Goal: Task Accomplishment & Management: Complete application form

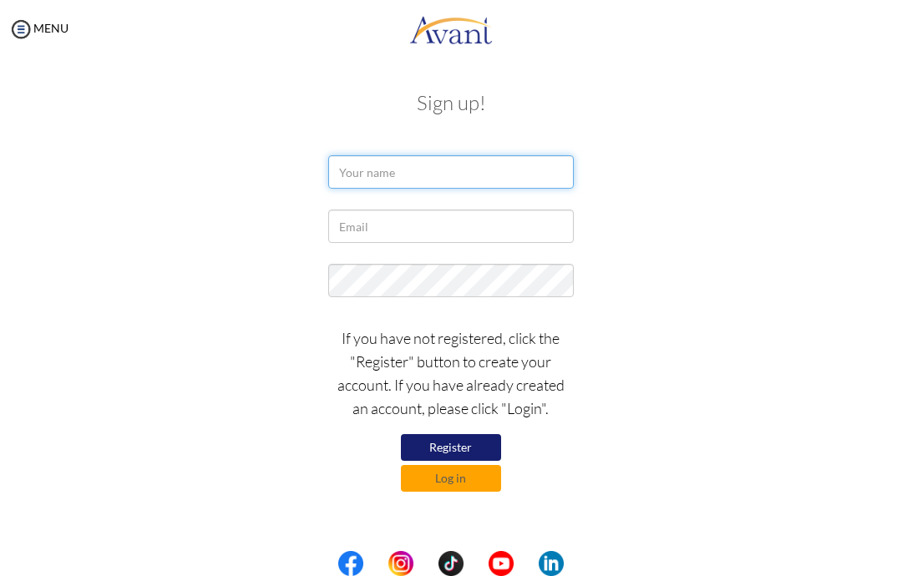
click at [489, 173] on input "text" at bounding box center [450, 171] width 245 height 33
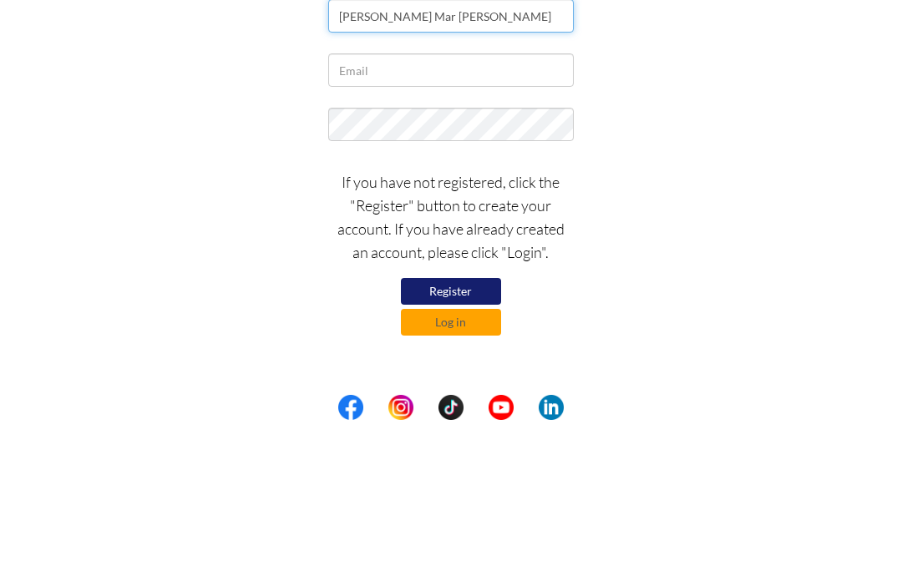
type input "[PERSON_NAME] Mar [PERSON_NAME]"
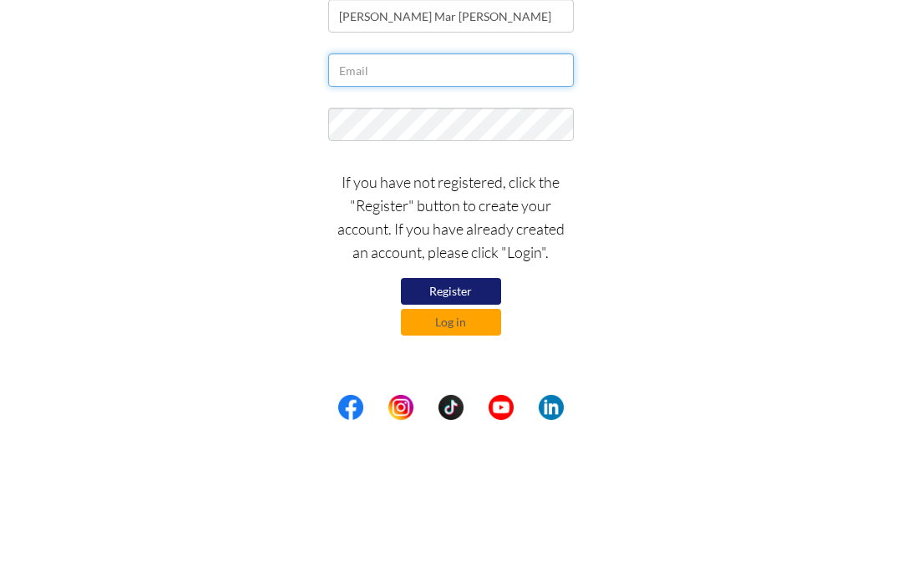
click at [468, 210] on input "text" at bounding box center [450, 226] width 245 height 33
type input "[EMAIL_ADDRESS][DOMAIN_NAME]"
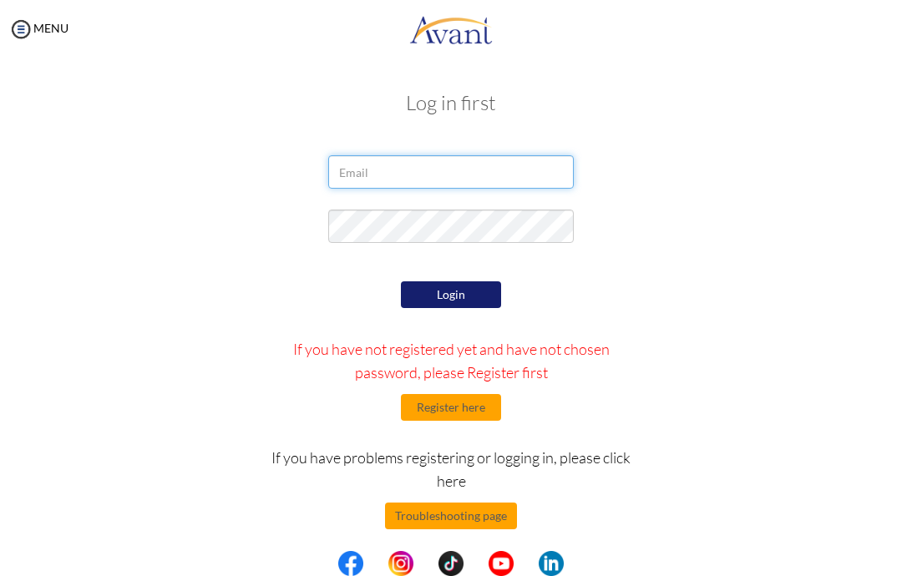
click at [480, 180] on input "email" at bounding box center [450, 171] width 245 height 33
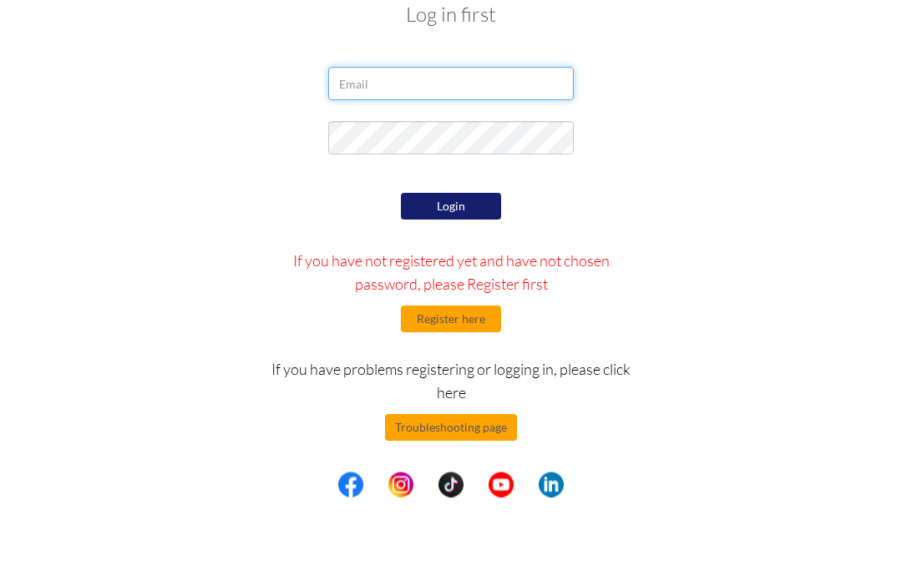
type input "[EMAIL_ADDRESS][DOMAIN_NAME]"
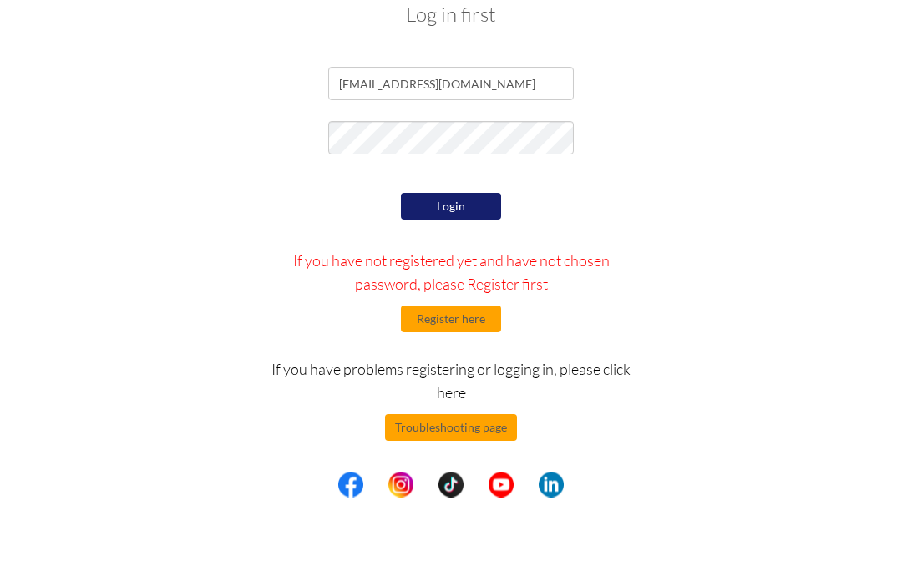
scroll to position [9, 0]
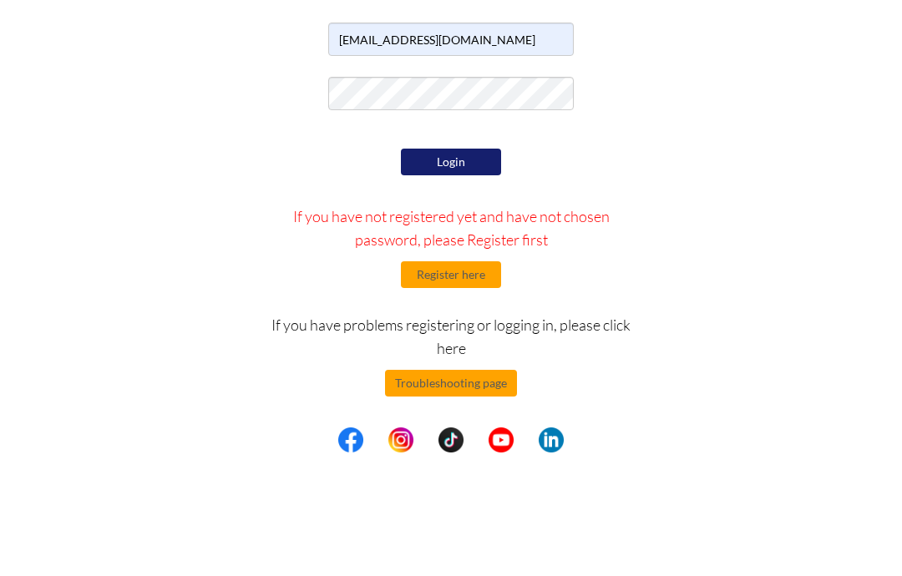
click at [482, 272] on button "Login" at bounding box center [451, 285] width 100 height 27
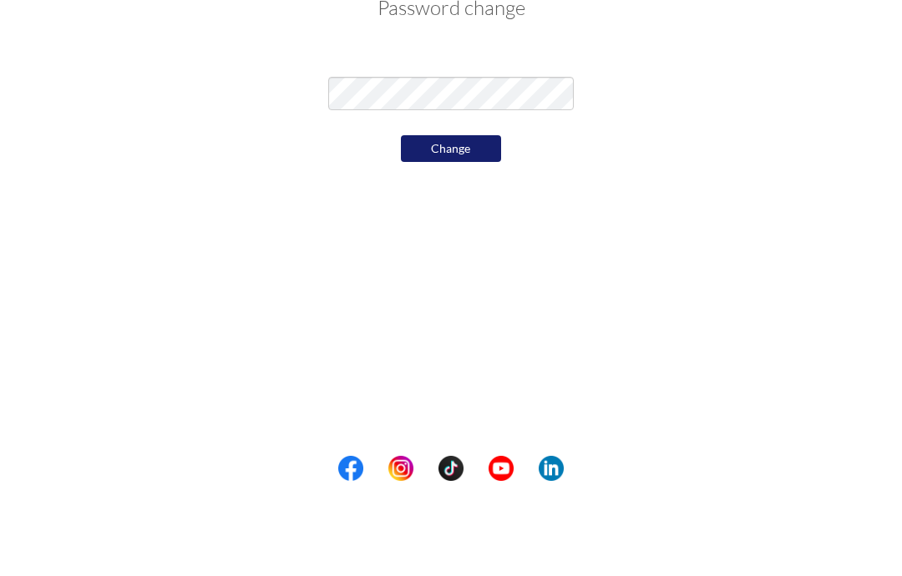
click at [473, 231] on button "Change" at bounding box center [451, 244] width 100 height 27
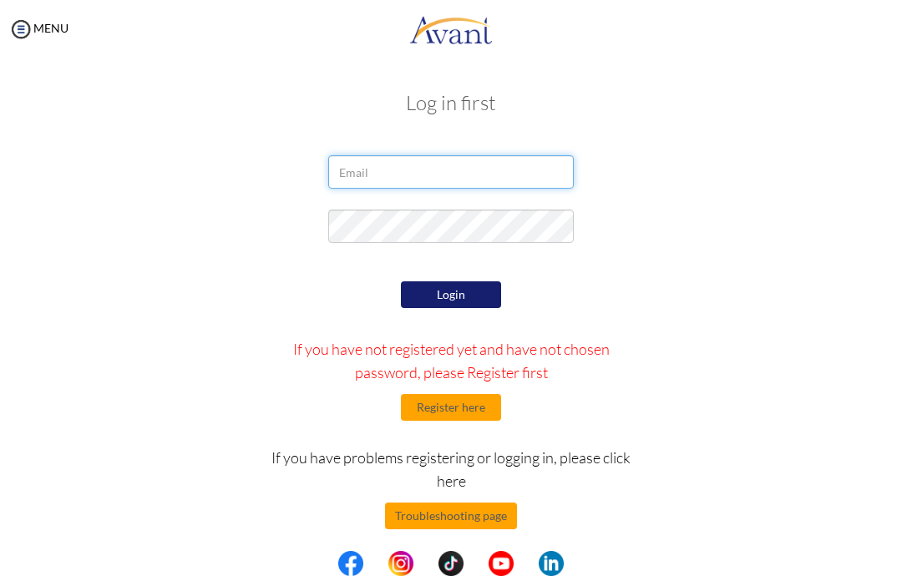
click at [470, 179] on input "email" at bounding box center [450, 171] width 245 height 33
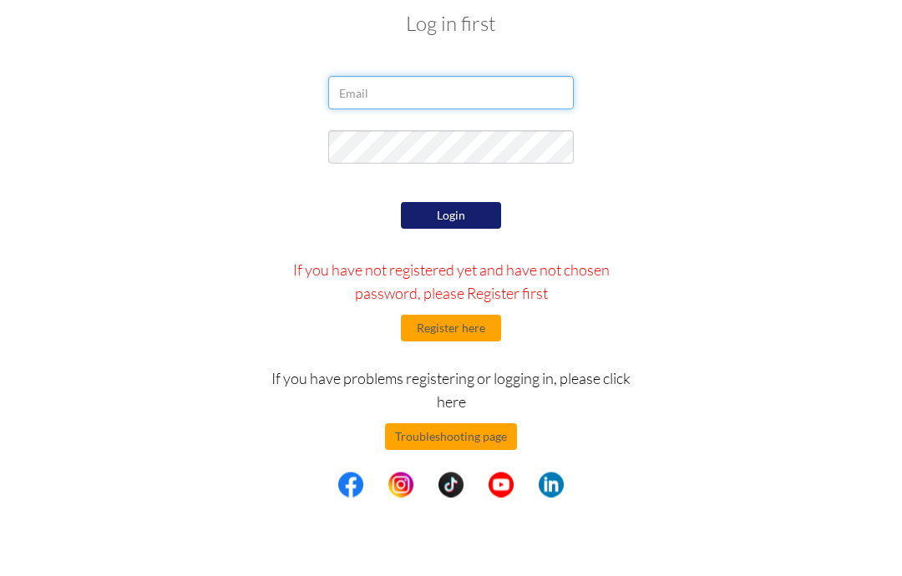
type input "jbad887@gmail.com"
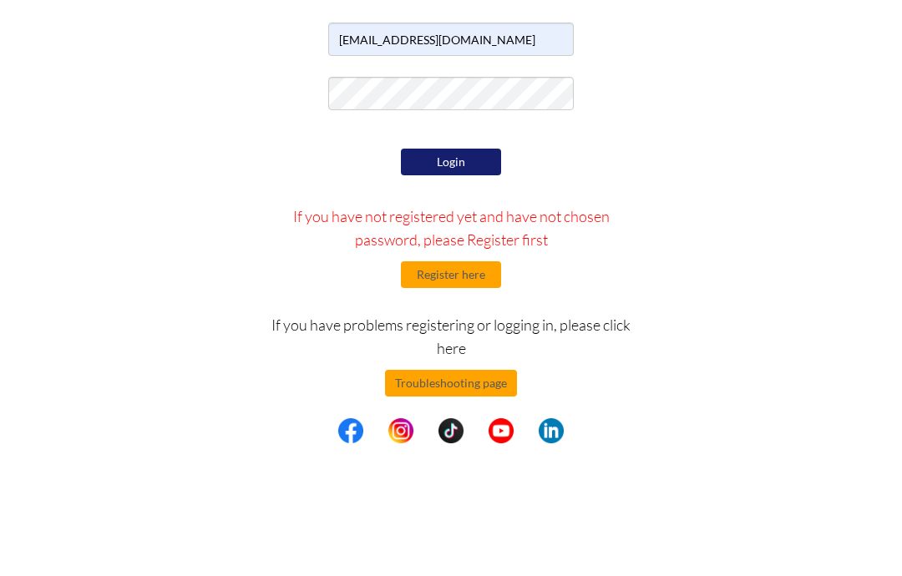
click at [440, 281] on button "Login" at bounding box center [451, 294] width 100 height 27
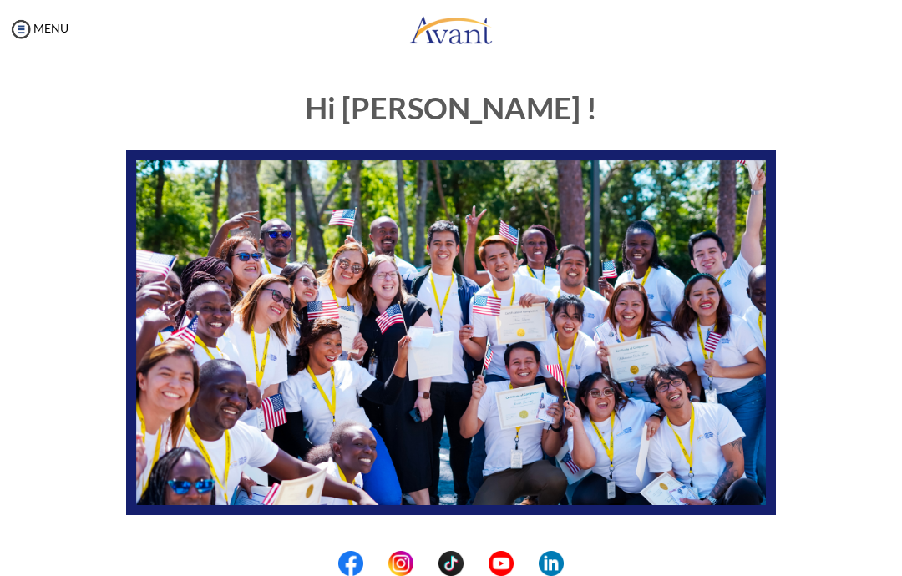
click at [32, 38] on img at bounding box center [20, 29] width 25 height 25
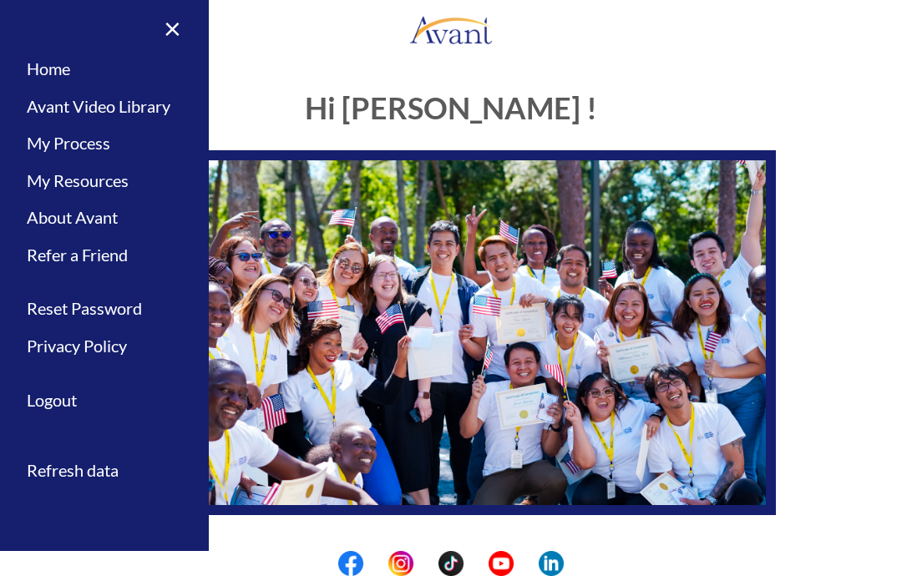
click at [84, 144] on link "My Process" at bounding box center [104, 143] width 209 height 38
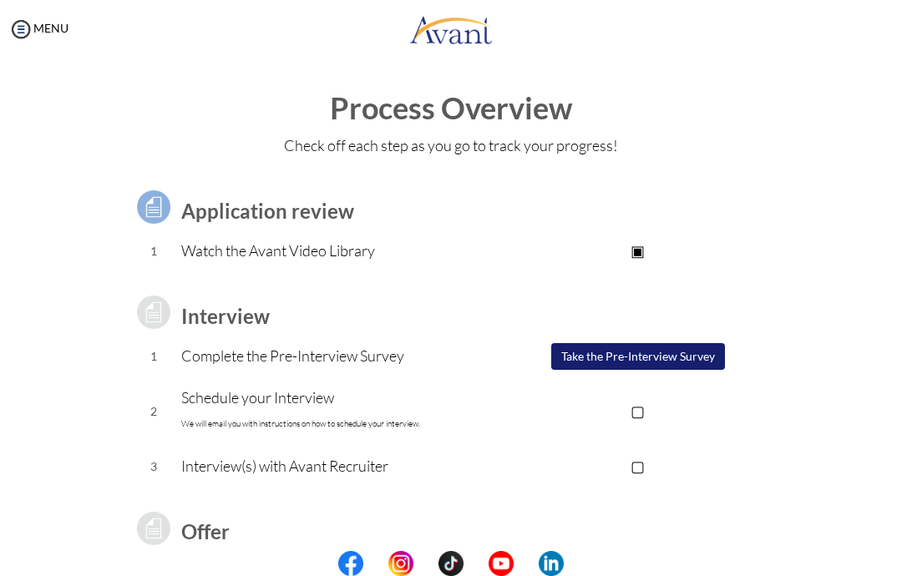
click at [775, 416] on p "▢" at bounding box center [638, 410] width 276 height 23
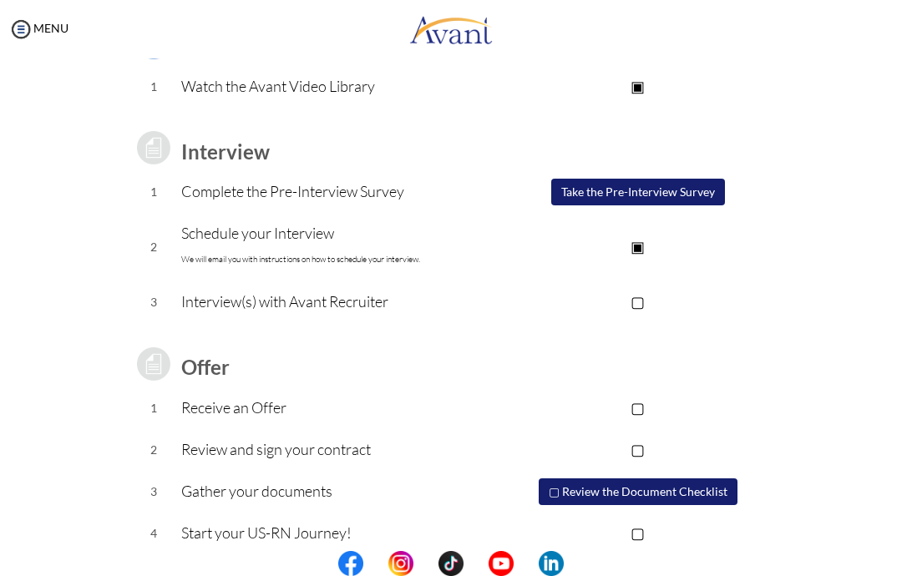
scroll to position [165, 0]
click at [687, 193] on button "Take the Pre-Interview Survey" at bounding box center [638, 191] width 174 height 27
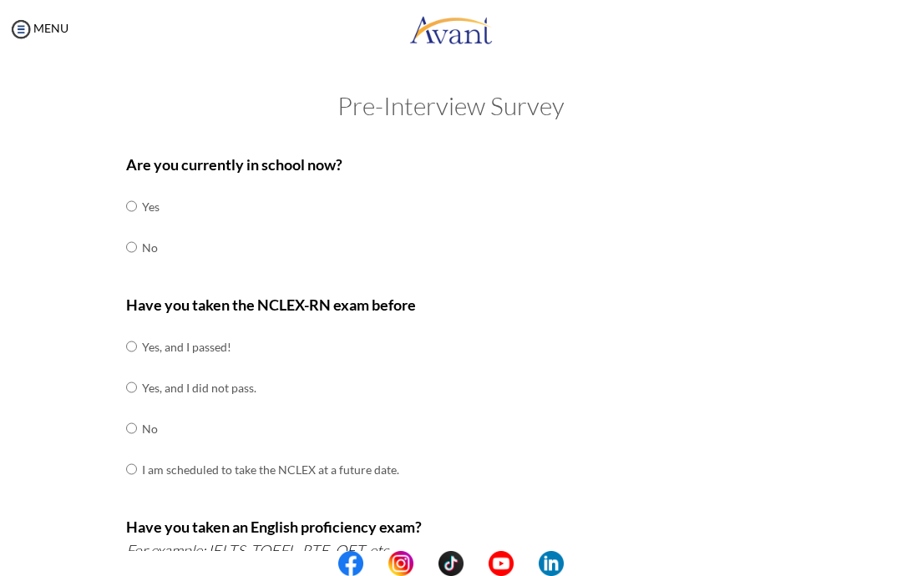
click at [150, 258] on td "No" at bounding box center [151, 247] width 18 height 41
click at [126, 247] on input "radio" at bounding box center [131, 247] width 11 height 33
radio input "true"
click at [137, 342] on input "radio" at bounding box center [131, 346] width 11 height 33
radio input "true"
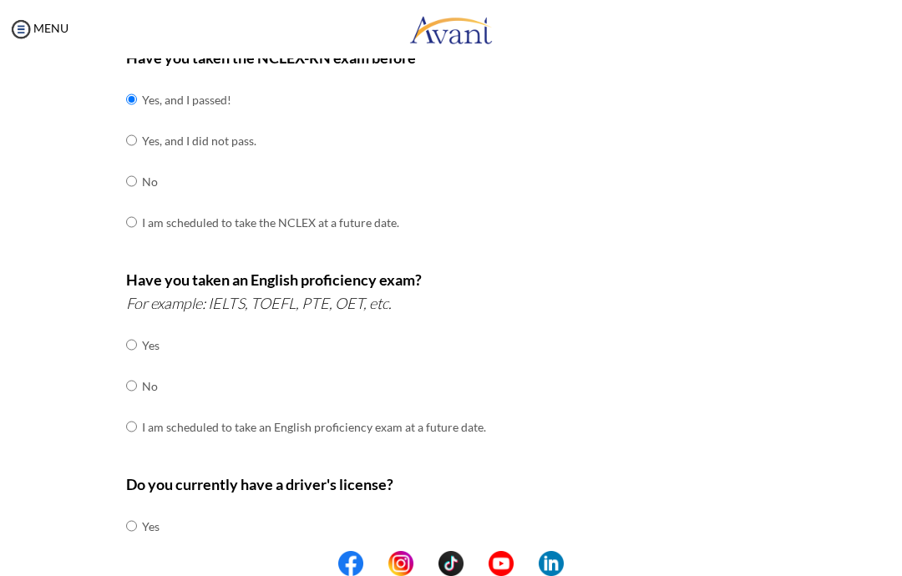
scroll to position [249, 0]
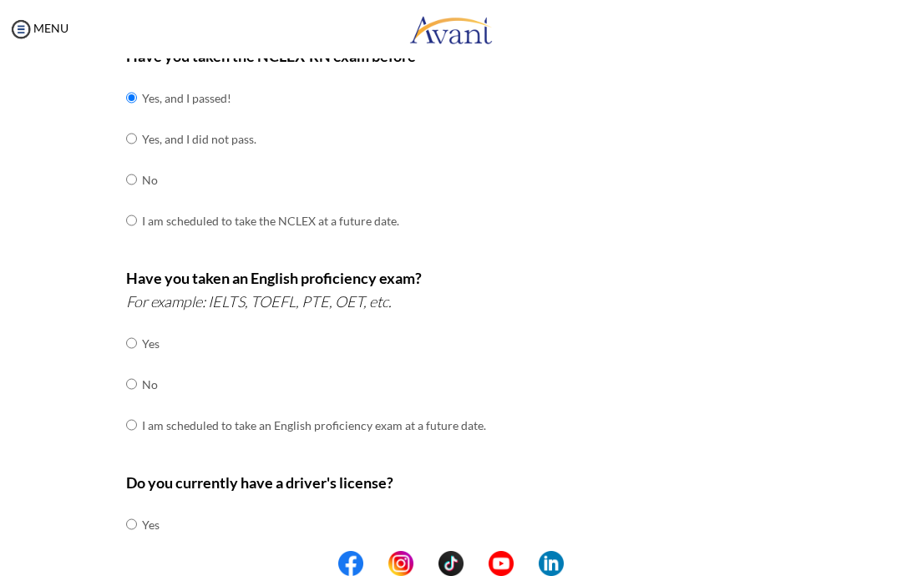
click at [128, 372] on input "radio" at bounding box center [131, 384] width 11 height 33
radio input "true"
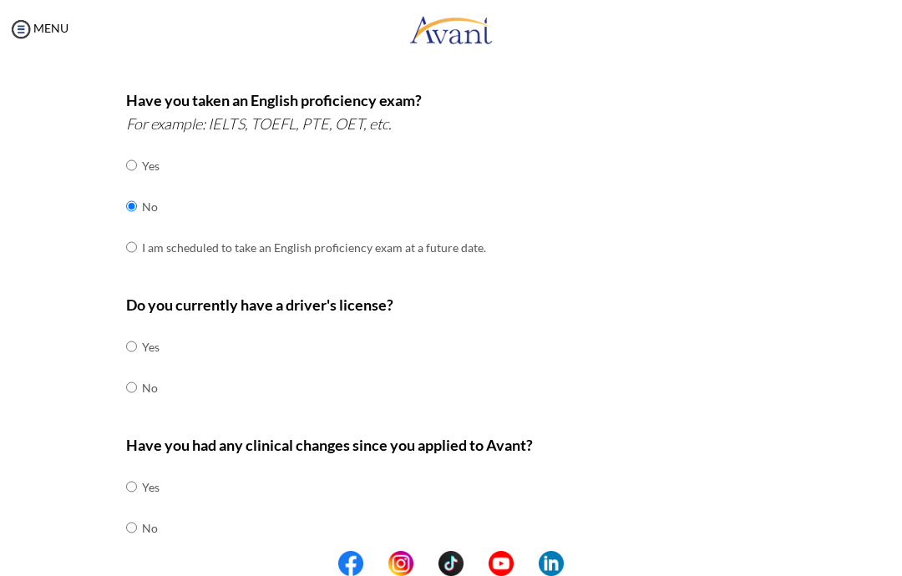
scroll to position [432, 0]
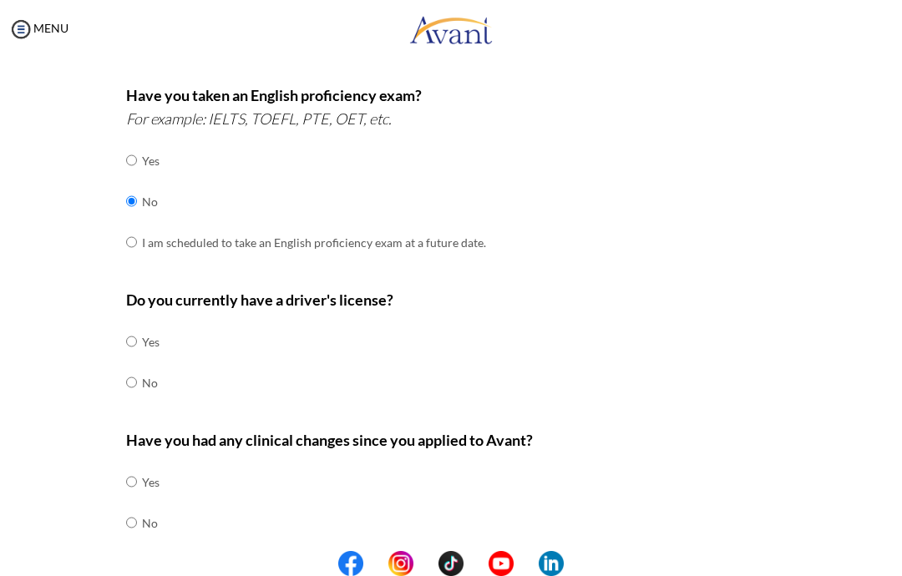
click at [133, 366] on input "radio" at bounding box center [131, 382] width 11 height 33
radio input "true"
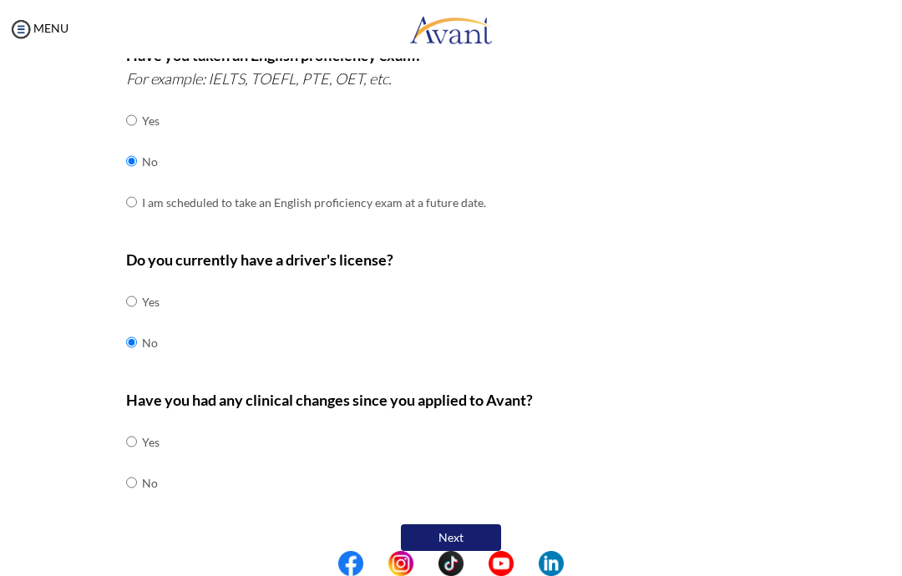
scroll to position [471, 0]
click at [137, 426] on input "radio" at bounding box center [131, 442] width 11 height 33
radio input "true"
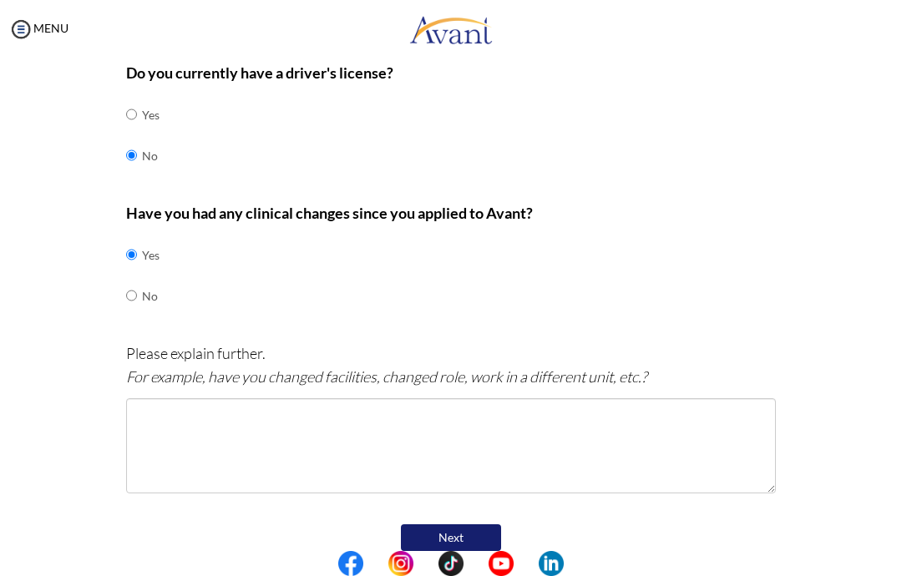
scroll to position [658, 0]
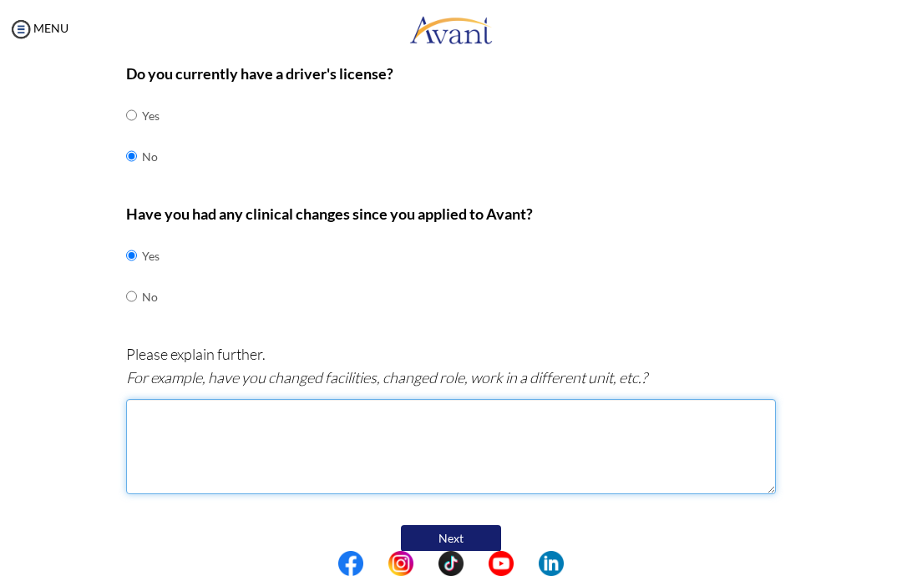
click at [420, 439] on textarea at bounding box center [451, 446] width 650 height 95
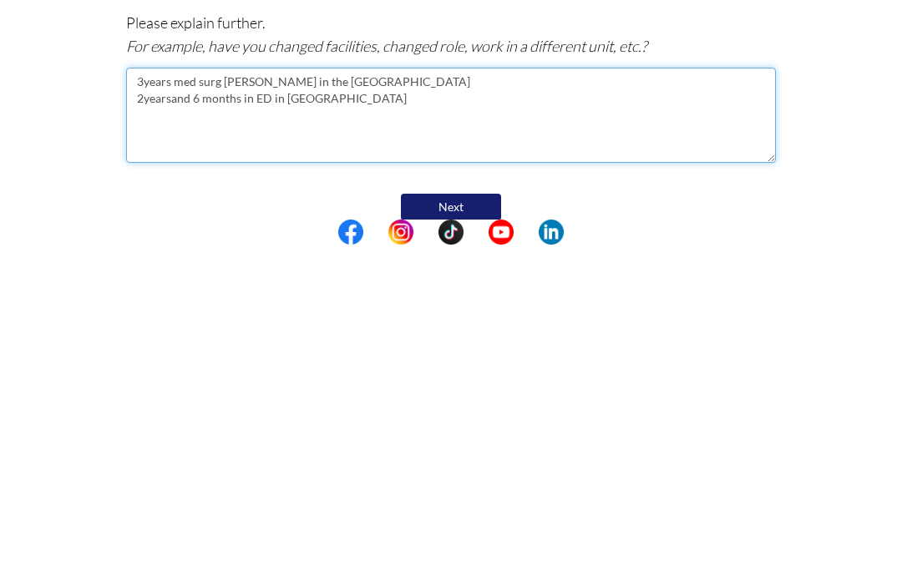
click at [175, 399] on textarea "3years med surg ward in the philippines 2yearsand 6 months in ED in Singapore" at bounding box center [451, 446] width 650 height 95
click at [392, 399] on textarea "3years med surg ward in the philippines 2 years and 6 months in ED in Singapore" at bounding box center [451, 446] width 650 height 95
click at [139, 399] on textarea "3years med surg ward in the philippines 2 years and 6 months in ED in Singapore…" at bounding box center [451, 446] width 650 height 95
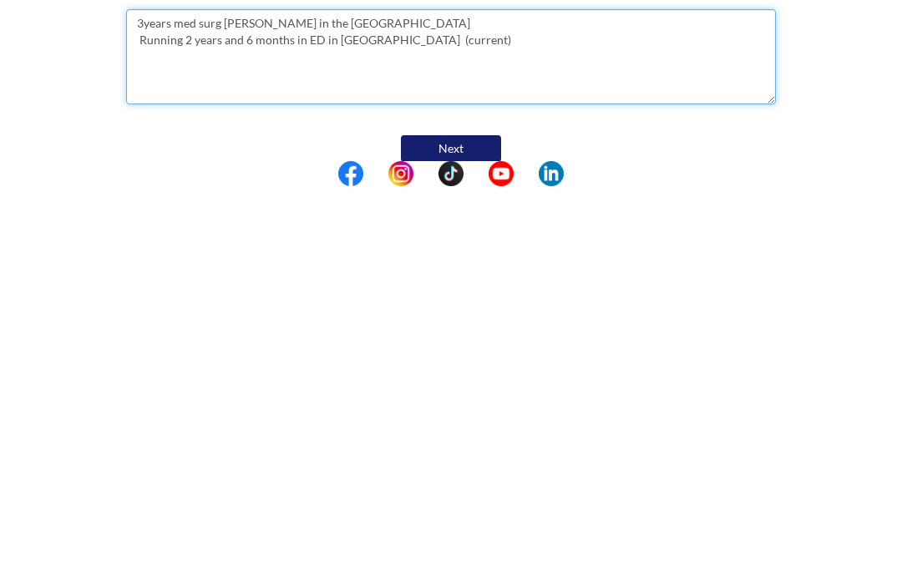
type textarea "3years med surg ward in the philippines Running 2 years and 6 months in ED in S…"
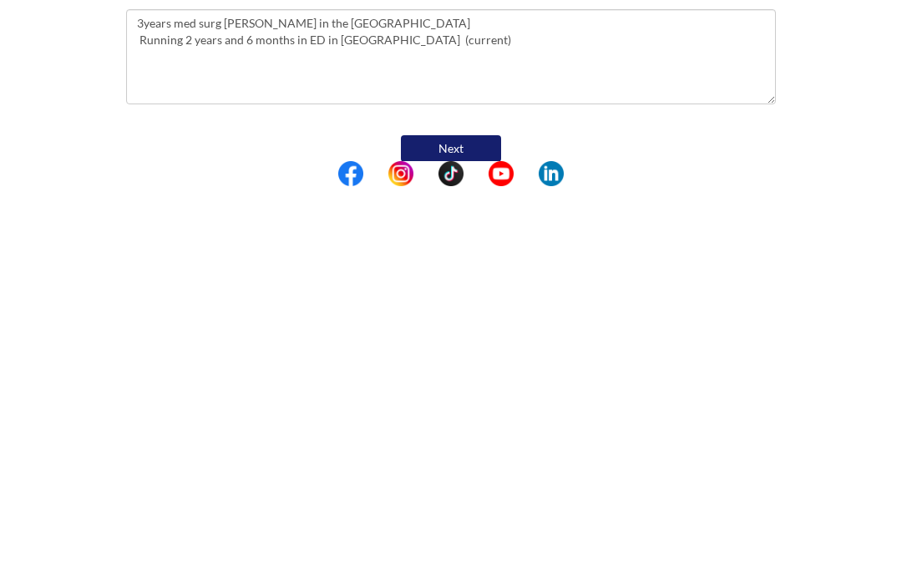
click at [454, 525] on button "Next" at bounding box center [451, 538] width 100 height 27
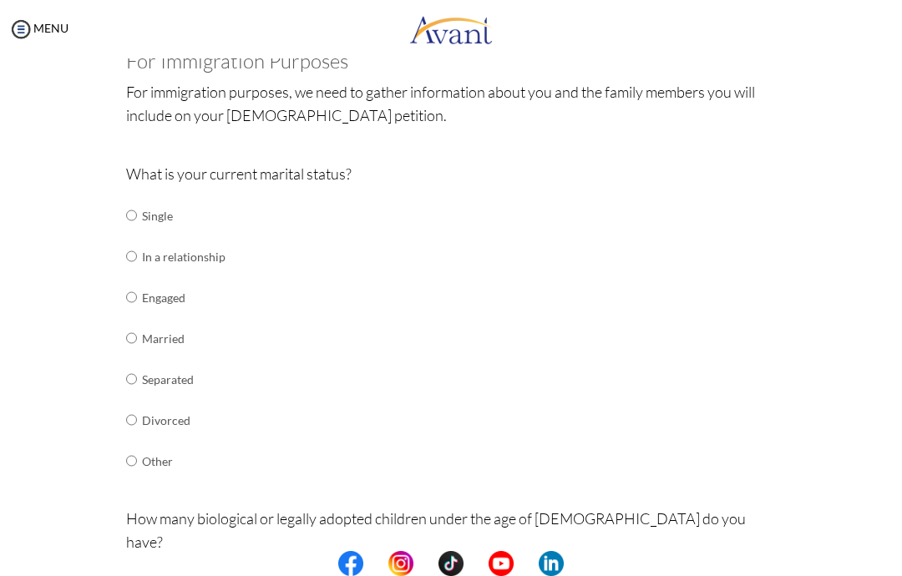
scroll to position [114, 0]
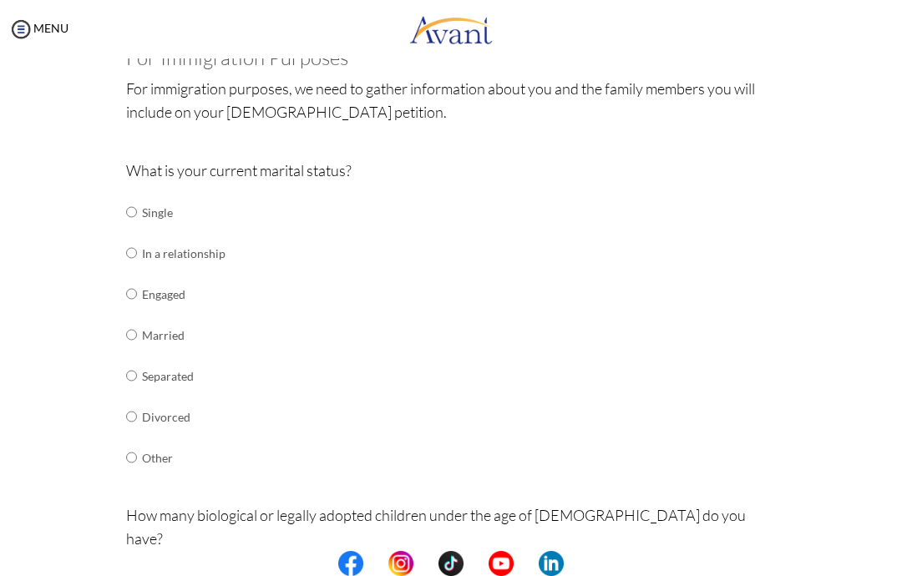
click at [137, 322] on input "radio" at bounding box center [131, 334] width 11 height 33
radio input "true"
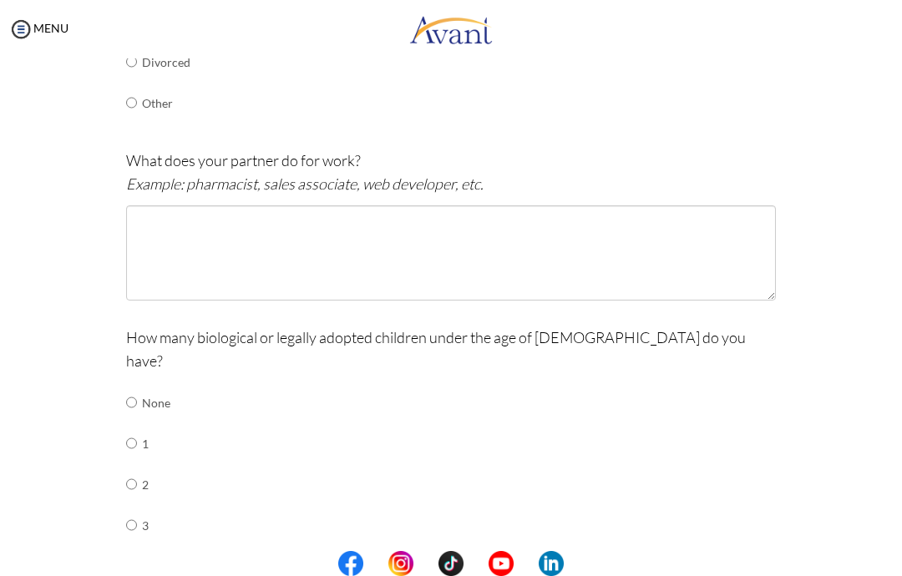
scroll to position [470, 0]
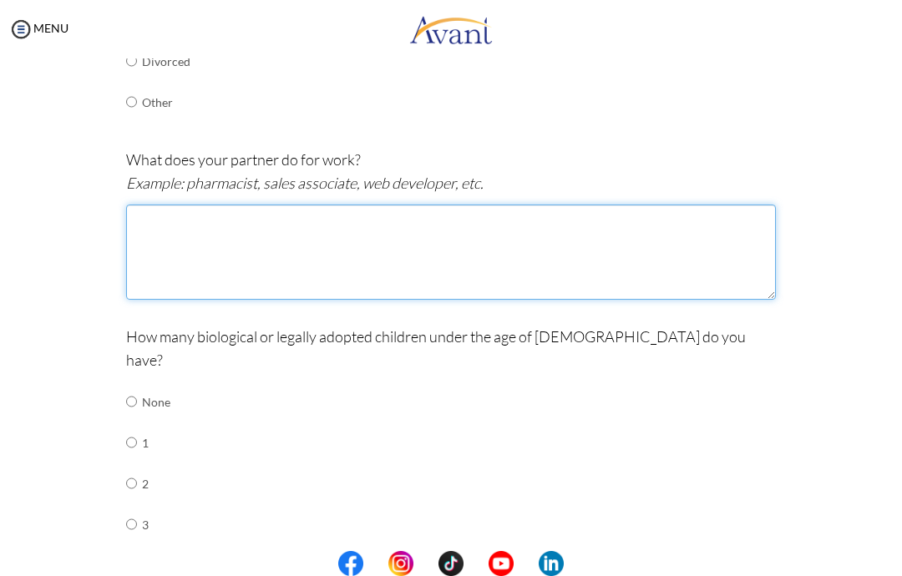
click at [461, 218] on textarea at bounding box center [451, 252] width 650 height 95
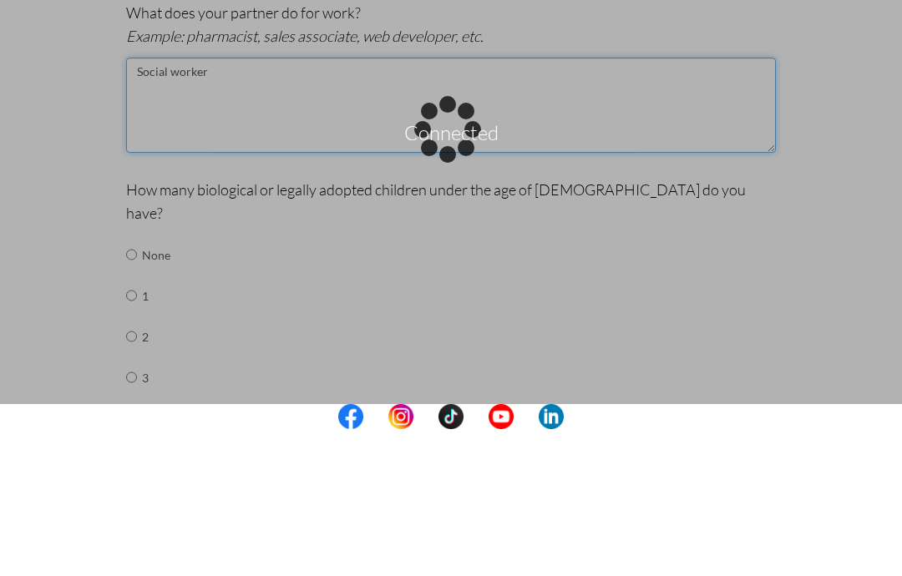
type textarea "Social worker"
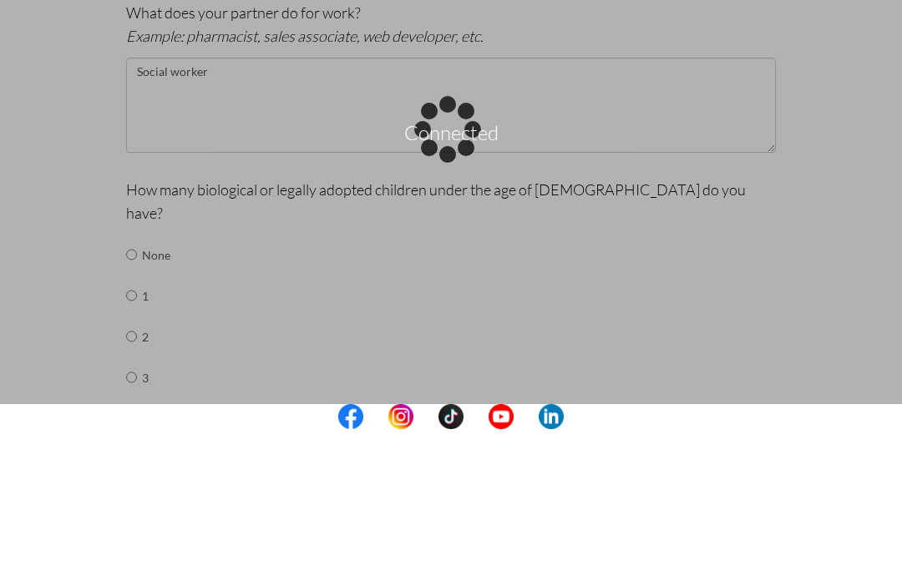
click at [463, 276] on div "Connected" at bounding box center [450, 287] width 23 height 23
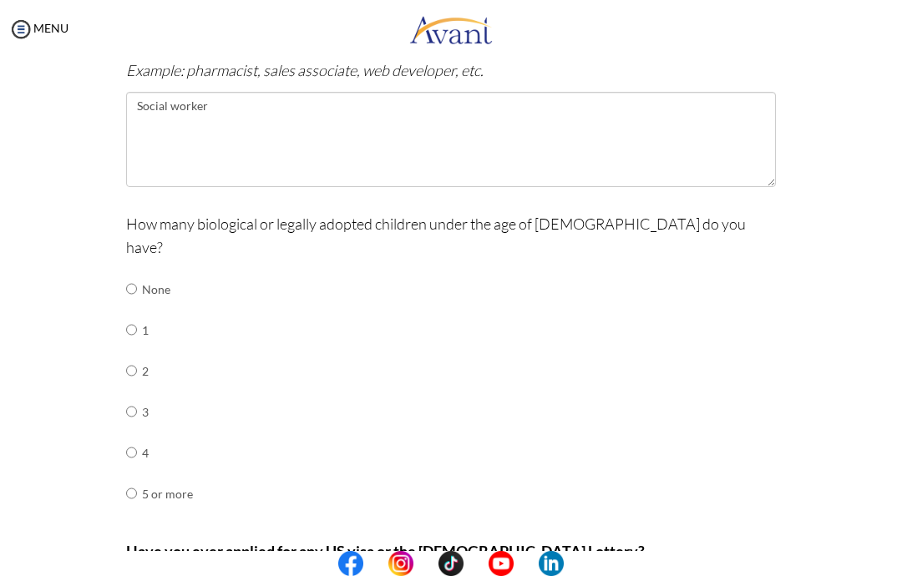
scroll to position [606, 0]
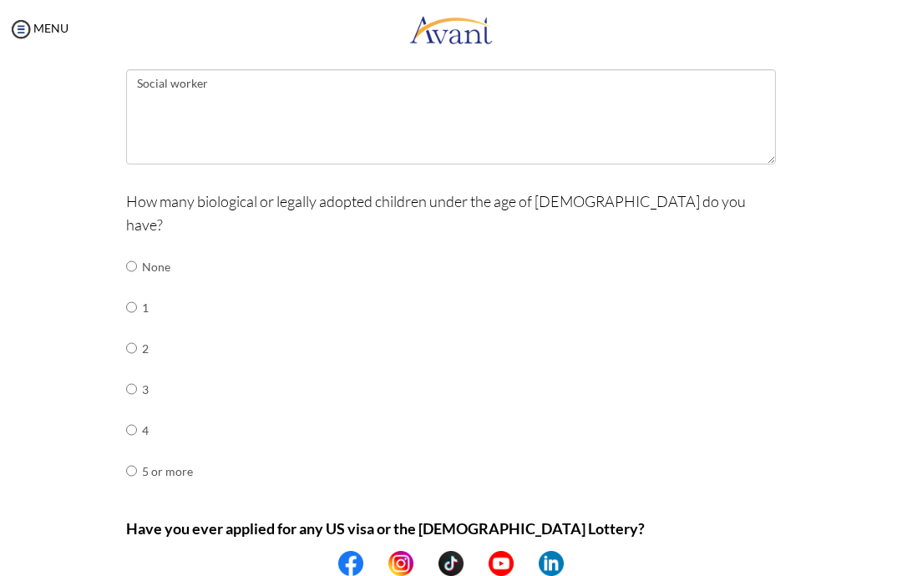
click at [134, 291] on input "radio" at bounding box center [131, 307] width 11 height 33
radio input "true"
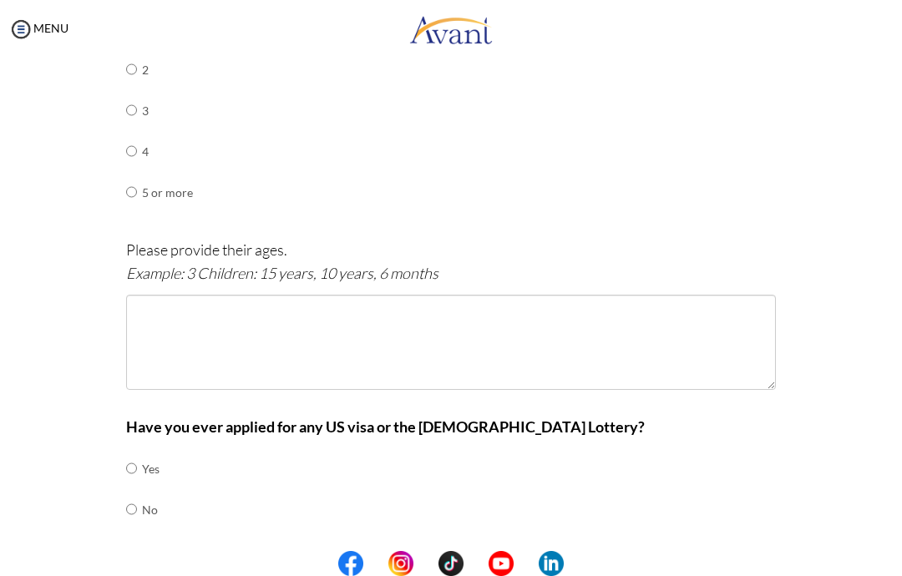
scroll to position [884, 0]
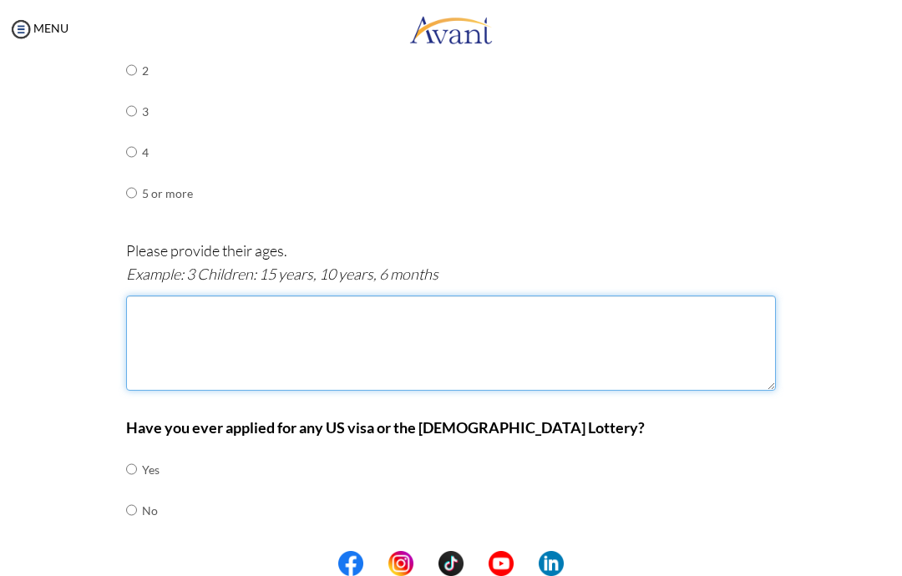
click at [388, 310] on textarea at bounding box center [451, 343] width 650 height 95
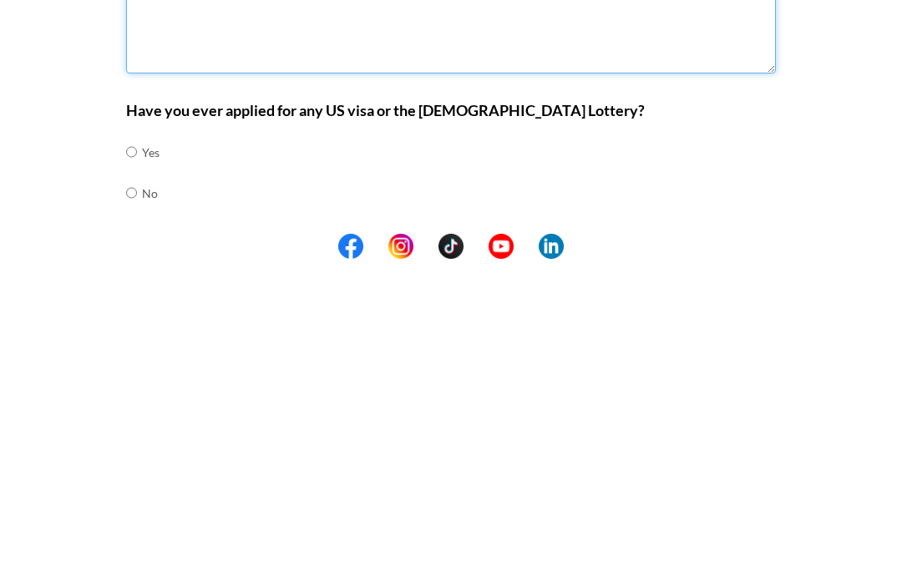
type textarea "1 year old"
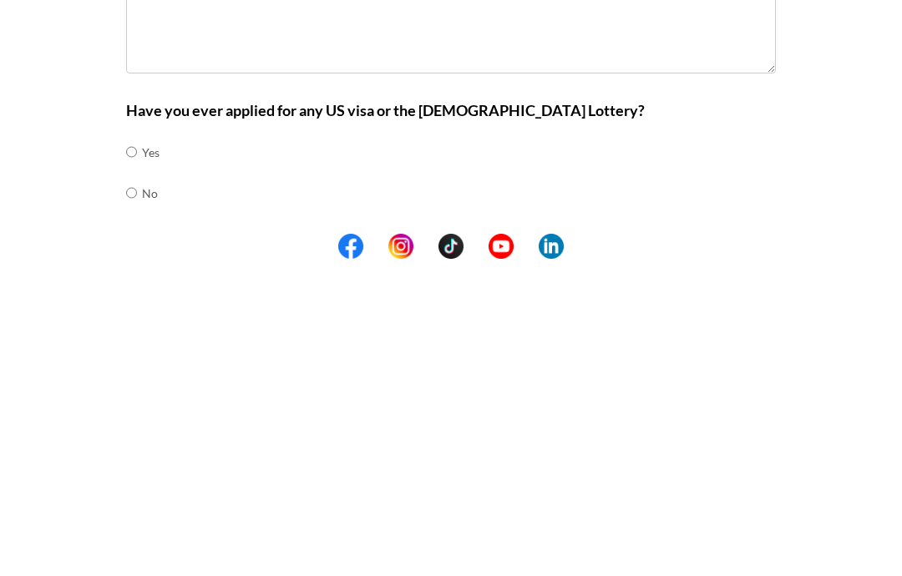
click at [137, 494] on input "radio" at bounding box center [131, 510] width 11 height 33
radio input "true"
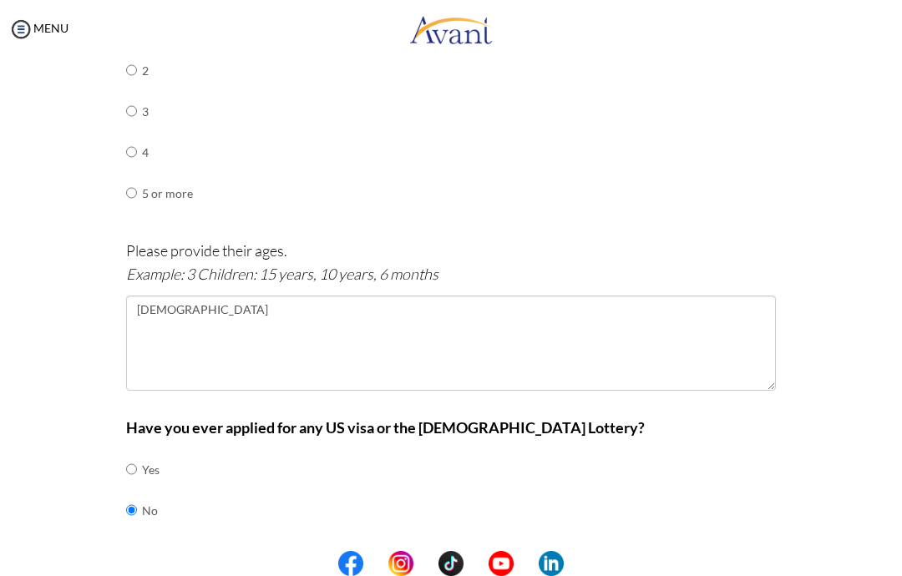
click at [525, 552] on button "Next" at bounding box center [505, 565] width 100 height 27
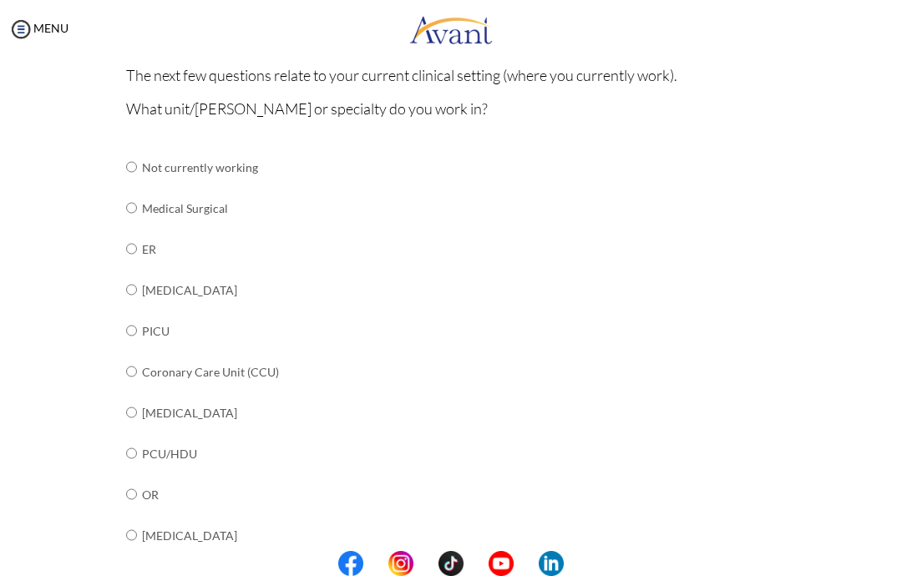
scroll to position [155, 0]
click at [130, 246] on input "radio" at bounding box center [131, 247] width 11 height 33
radio input "true"
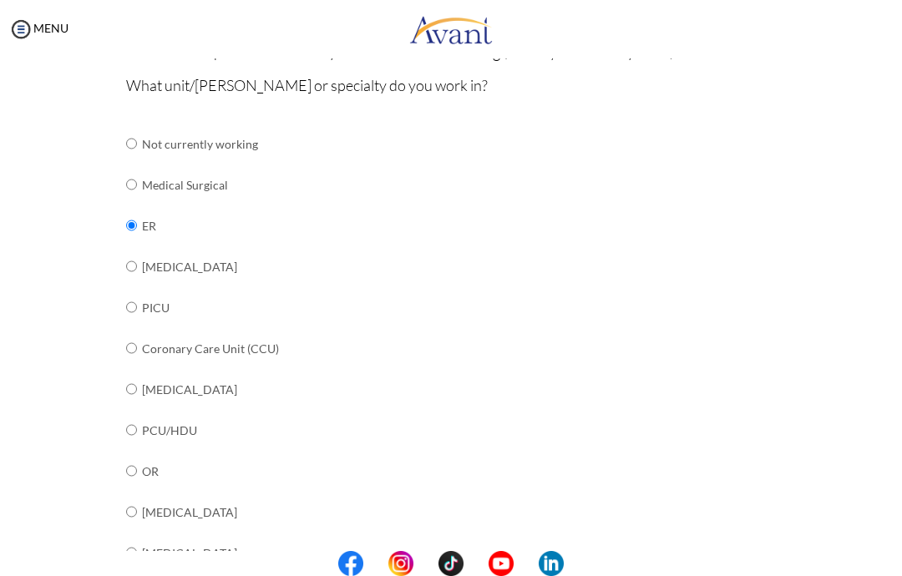
scroll to position [185, 0]
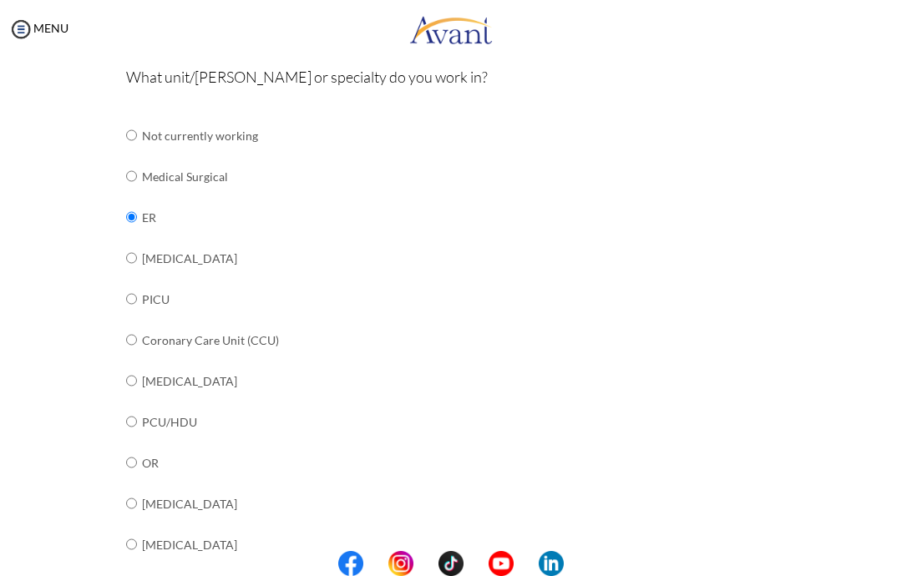
click at [131, 173] on input "radio" at bounding box center [131, 176] width 11 height 33
radio input "true"
click at [132, 213] on input "radio" at bounding box center [131, 216] width 11 height 33
radio input "true"
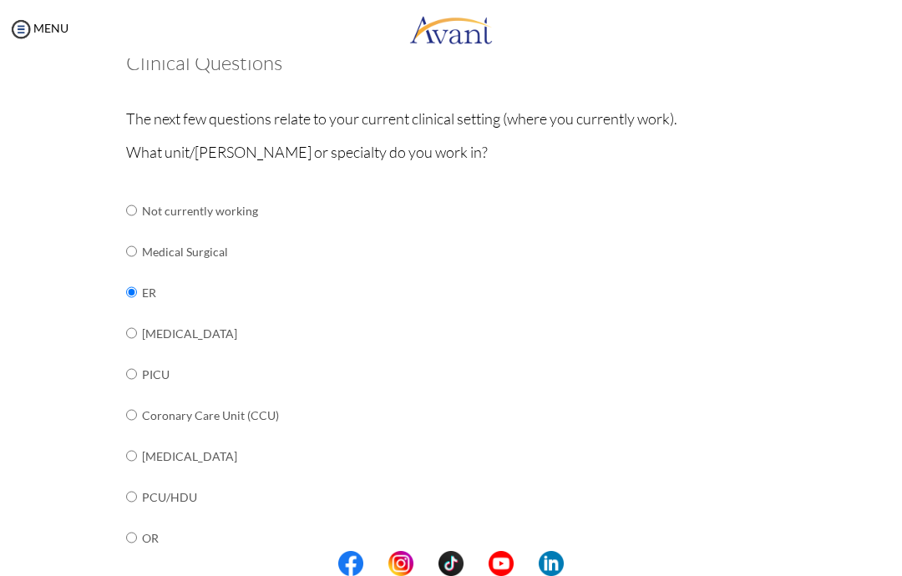
scroll to position [109, 0]
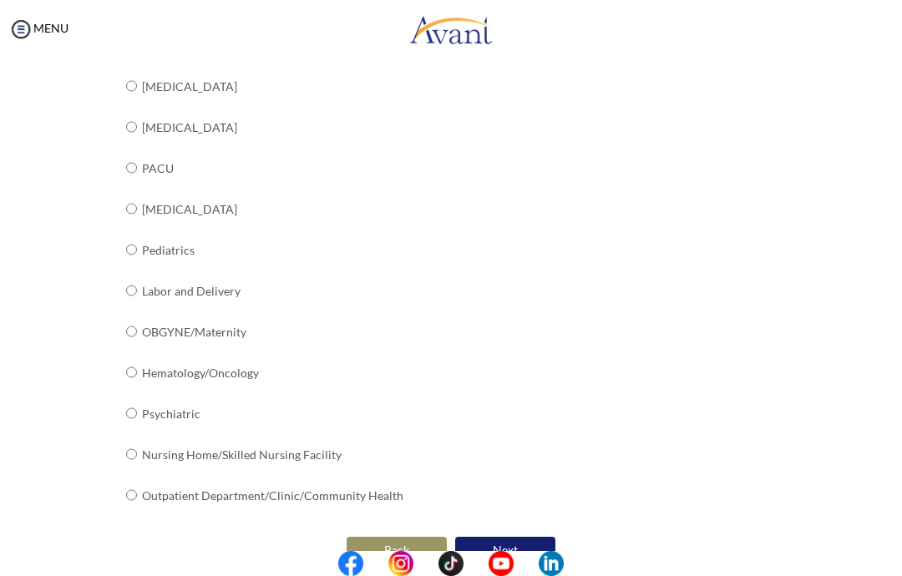
click at [520, 537] on button "Next" at bounding box center [505, 550] width 100 height 27
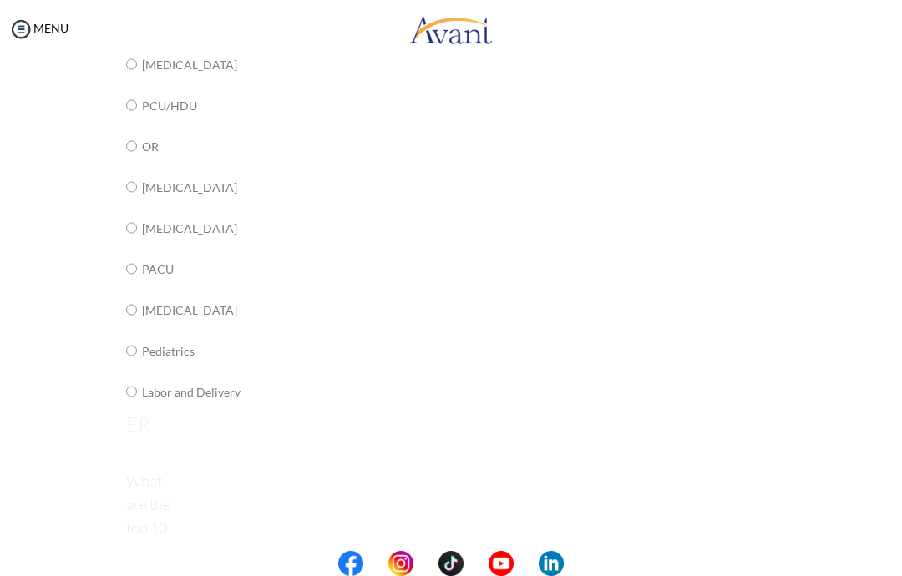
scroll to position [33, 0]
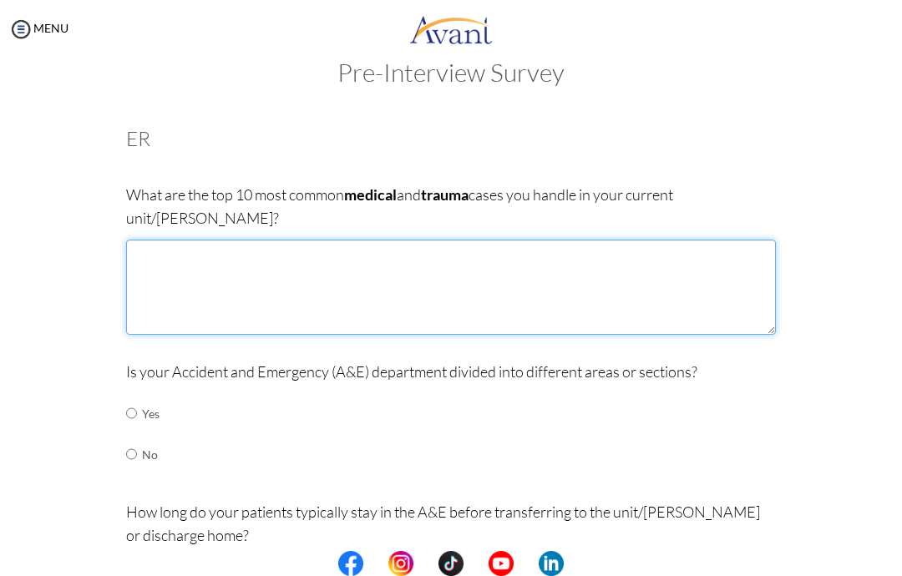
click at [510, 269] on textarea at bounding box center [451, 287] width 650 height 95
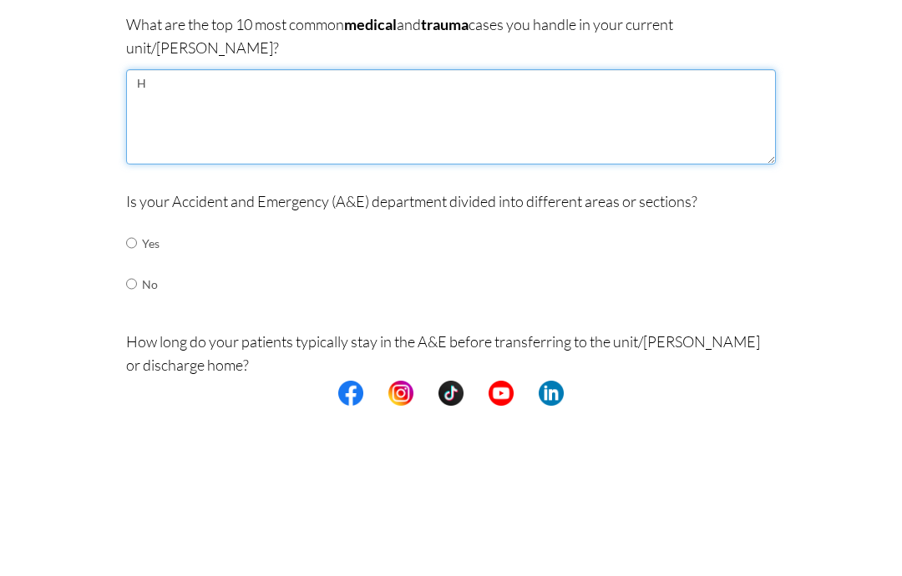
type textarea "Hy"
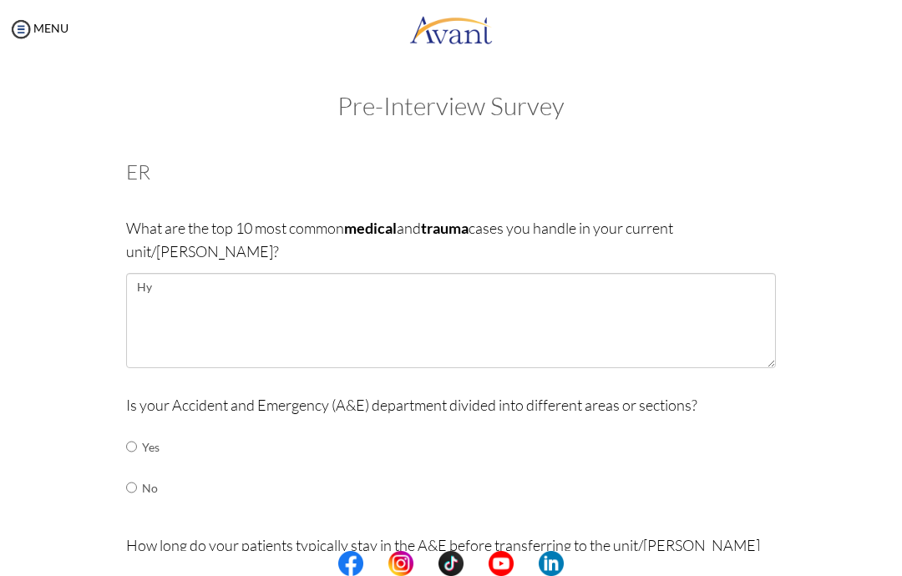
scroll to position [0, 0]
